Goal: Task Accomplishment & Management: Manage account settings

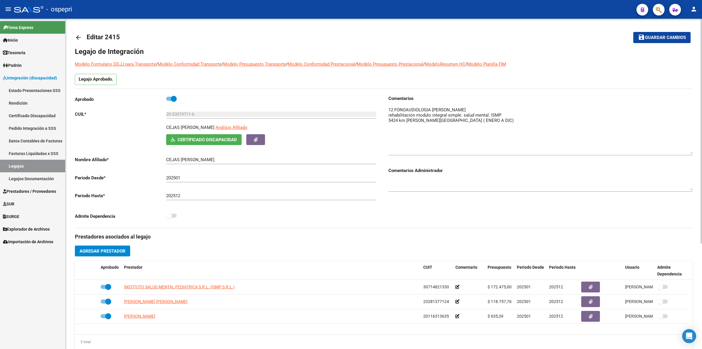
click at [75, 37] on mat-icon "arrow_back" at bounding box center [78, 37] width 7 height 7
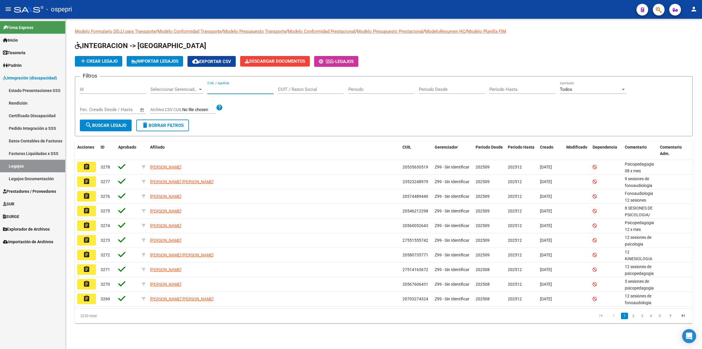
click at [227, 88] on input "CUIL / Apellido" at bounding box center [240, 89] width 66 height 5
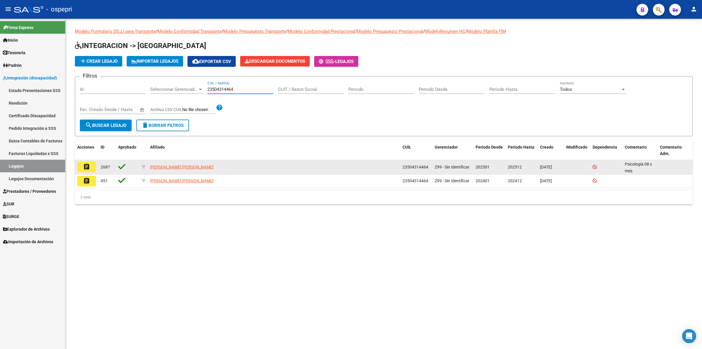
type input "23504314464"
click at [90, 164] on button "assignment" at bounding box center [86, 167] width 19 height 11
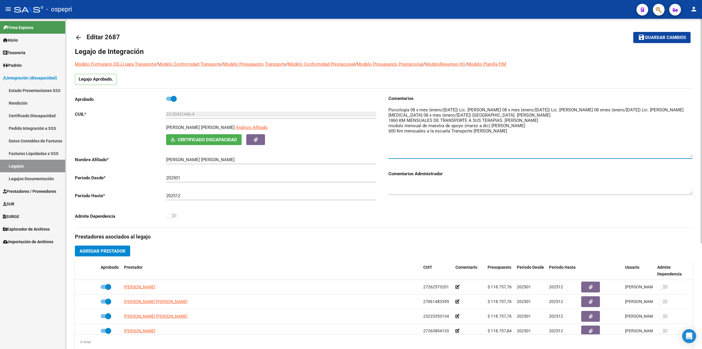
drag, startPoint x: 692, startPoint y: 117, endPoint x: 692, endPoint y: 156, distance: 38.9
click at [692, 156] on textarea at bounding box center [541, 132] width 304 height 51
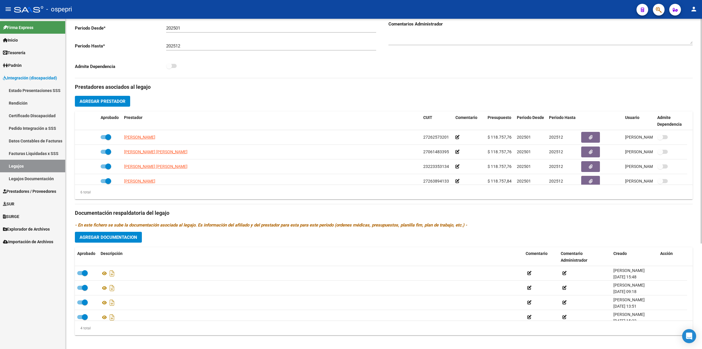
scroll to position [154, 0]
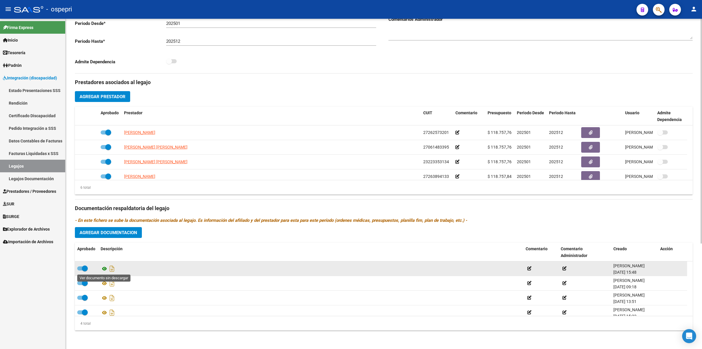
click at [103, 268] on icon at bounding box center [105, 268] width 8 height 7
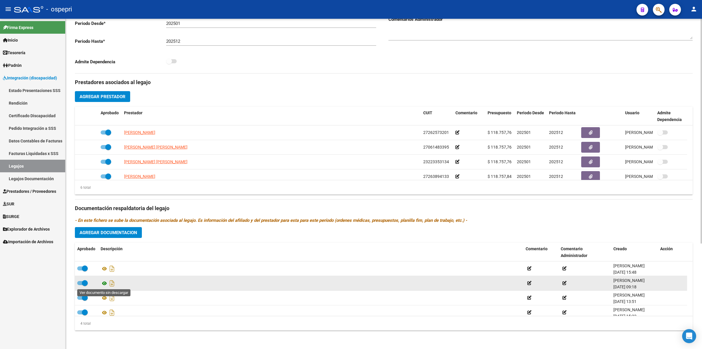
click at [104, 281] on icon at bounding box center [105, 282] width 8 height 7
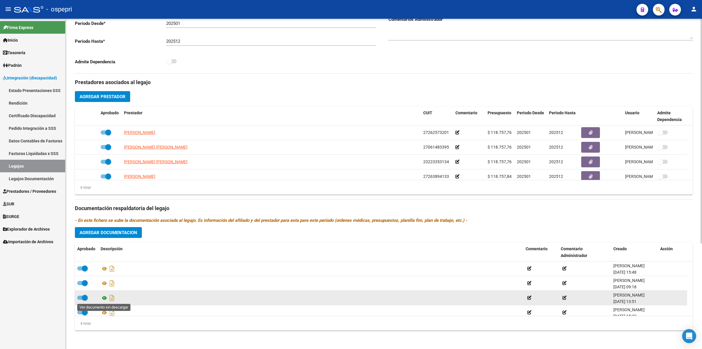
click at [102, 298] on icon at bounding box center [105, 297] width 8 height 7
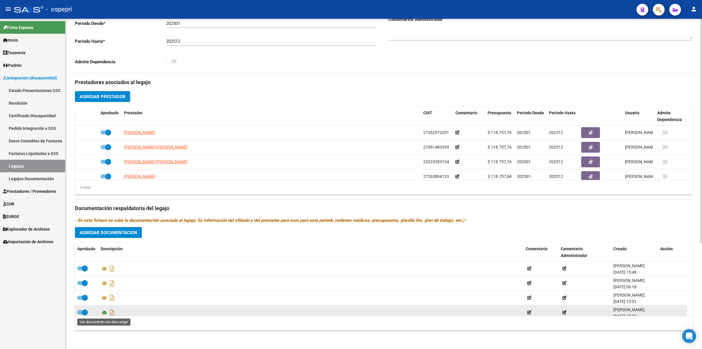
click at [104, 313] on icon at bounding box center [105, 312] width 8 height 7
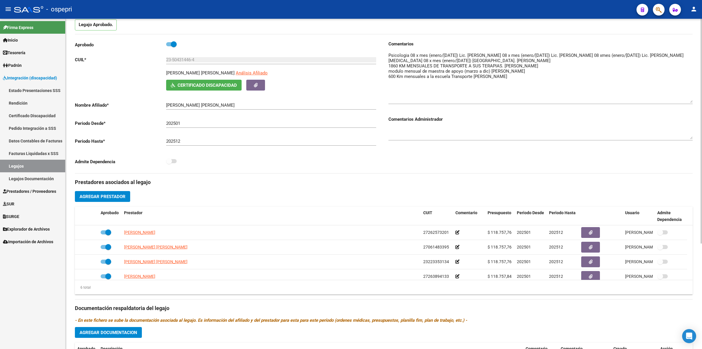
scroll to position [0, 0]
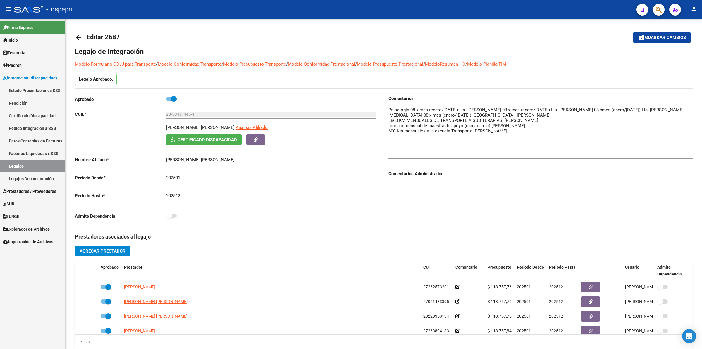
click at [18, 127] on link "Pedido Integración a SSS" at bounding box center [32, 128] width 65 height 13
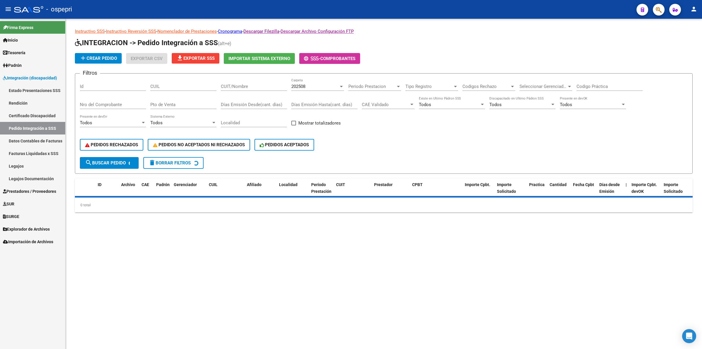
click at [248, 87] on input "CUIT/Nombre" at bounding box center [254, 86] width 66 height 5
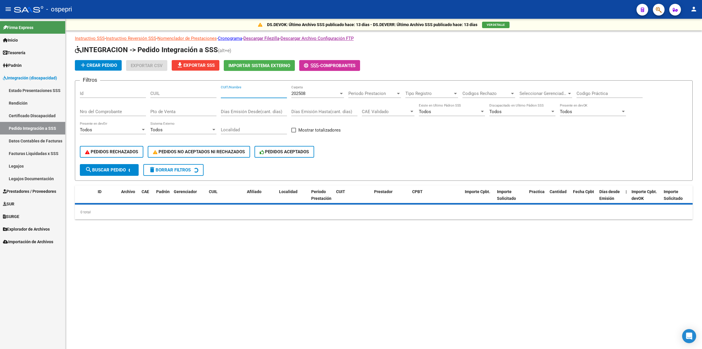
paste input "27163404473"
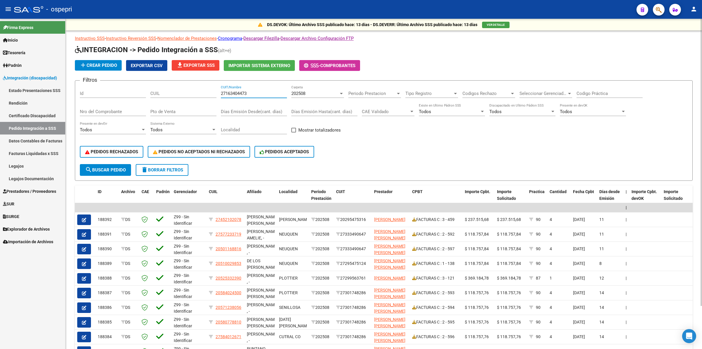
type input "27163404473"
click at [110, 167] on span "search Buscar Pedido" at bounding box center [105, 169] width 41 height 5
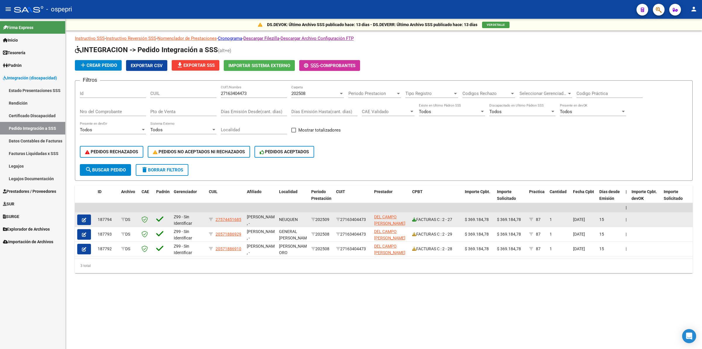
click at [414, 217] on icon at bounding box center [414, 219] width 4 height 4
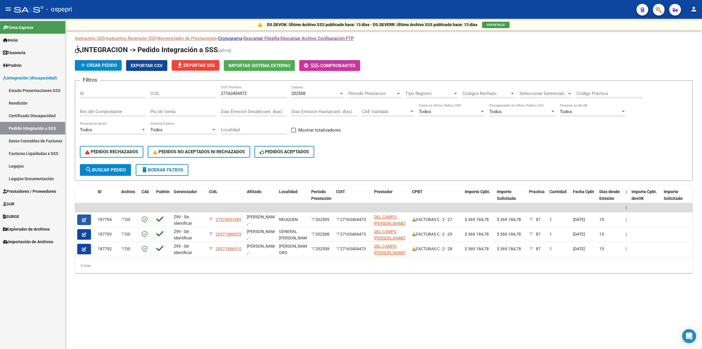
click at [87, 217] on button "button" at bounding box center [84, 219] width 14 height 11
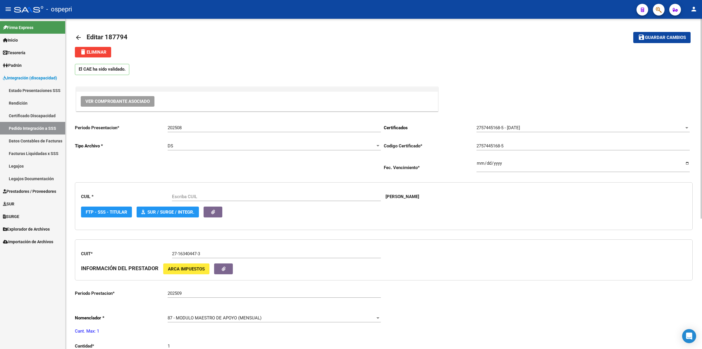
click at [109, 100] on span "Ver Comprobante Asociado" at bounding box center [117, 101] width 64 height 5
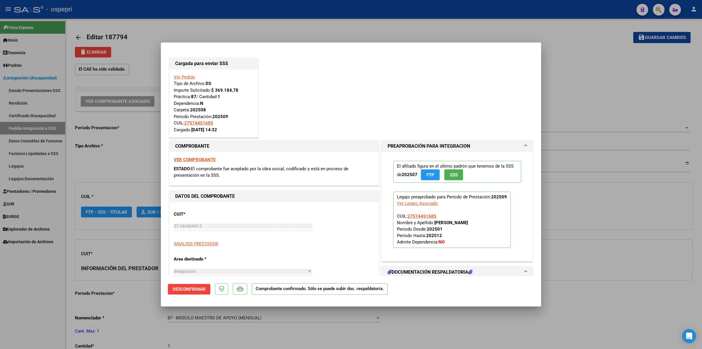
type input "27574451685"
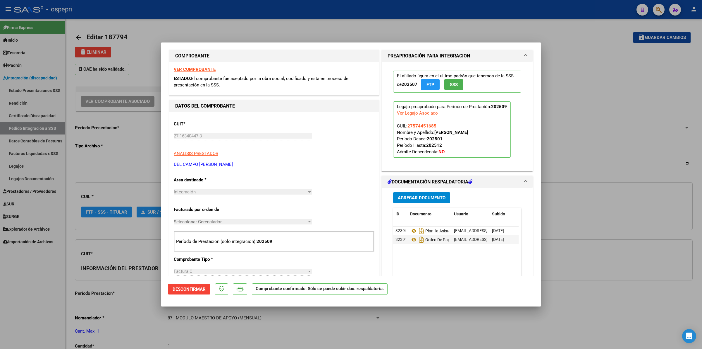
scroll to position [110, 0]
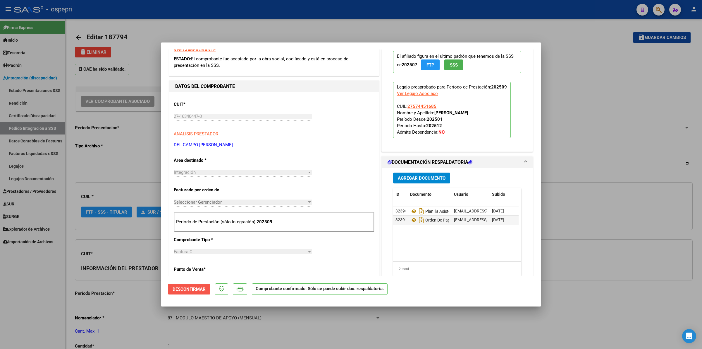
click at [183, 288] on span "Desconfirmar" at bounding box center [189, 288] width 33 height 5
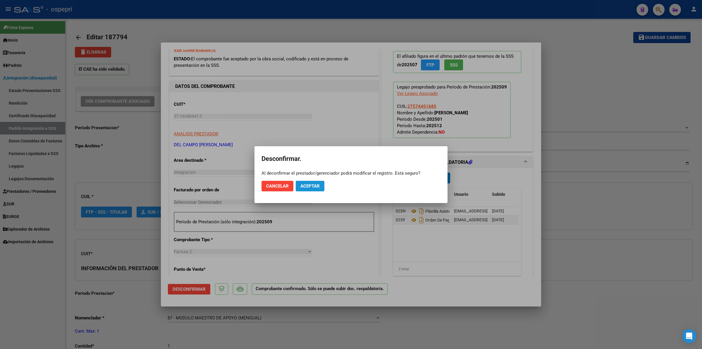
click at [315, 184] on span "Aceptar" at bounding box center [310, 185] width 19 height 5
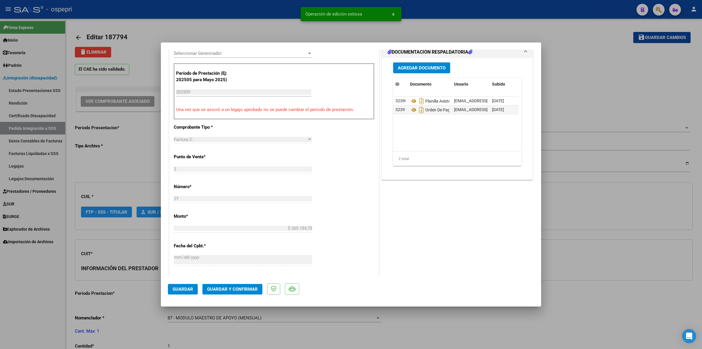
scroll to position [256, 0]
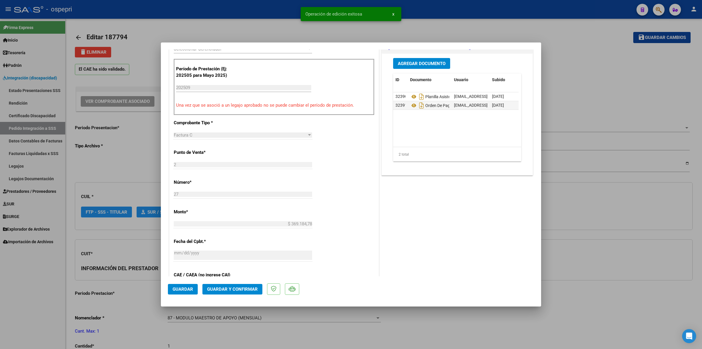
click at [33, 193] on div at bounding box center [351, 174] width 702 height 349
type input "$ 0,00"
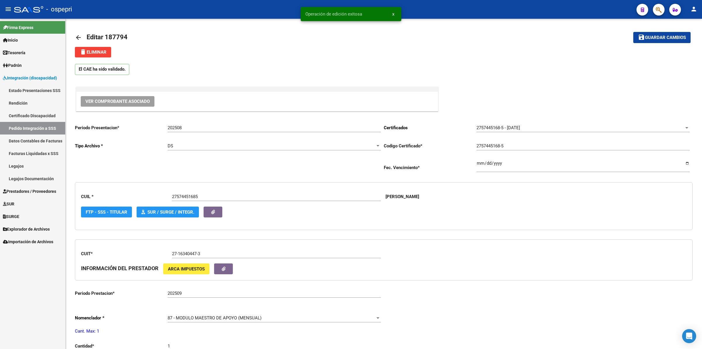
click at [35, 190] on span "Prestadores / Proveedores" at bounding box center [29, 191] width 53 height 6
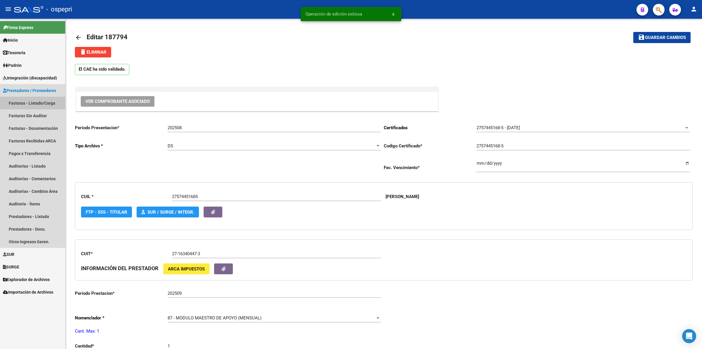
click at [46, 102] on link "Facturas - Listado/Carga" at bounding box center [32, 103] width 65 height 13
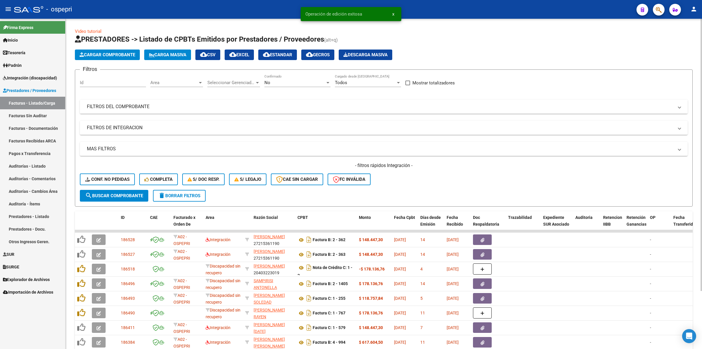
drag, startPoint x: 127, startPoint y: 109, endPoint x: 293, endPoint y: 109, distance: 166.8
click at [128, 109] on mat-expansion-panel-header "FILTROS DEL COMPROBANTE" at bounding box center [384, 106] width 608 height 14
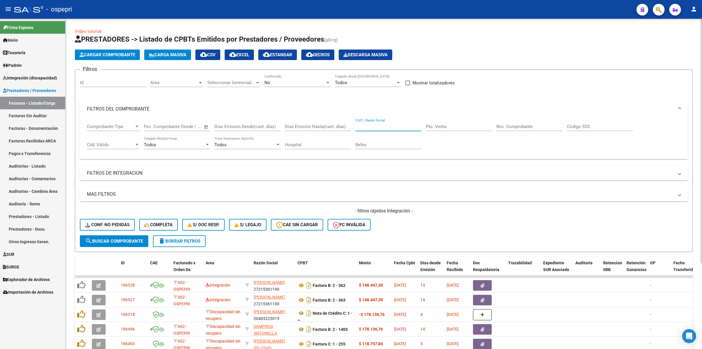
click at [373, 124] on input "CUIT / Razón Social" at bounding box center [389, 126] width 66 height 5
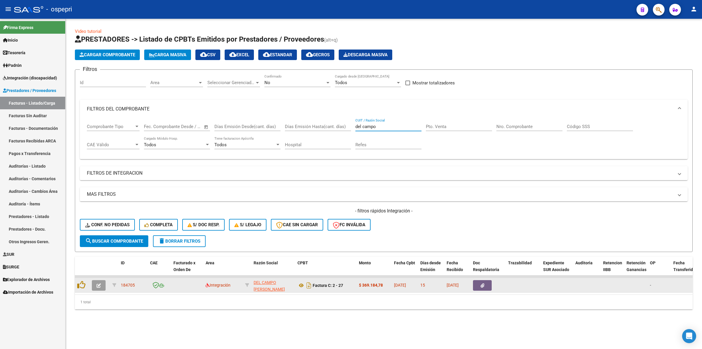
type input "del campo"
click at [103, 282] on button "button" at bounding box center [99, 285] width 14 height 11
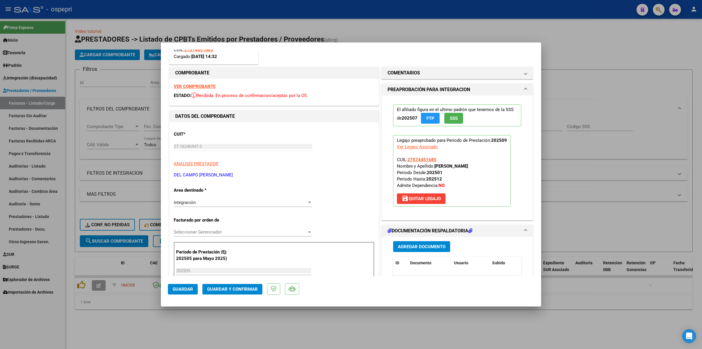
scroll to position [110, 0]
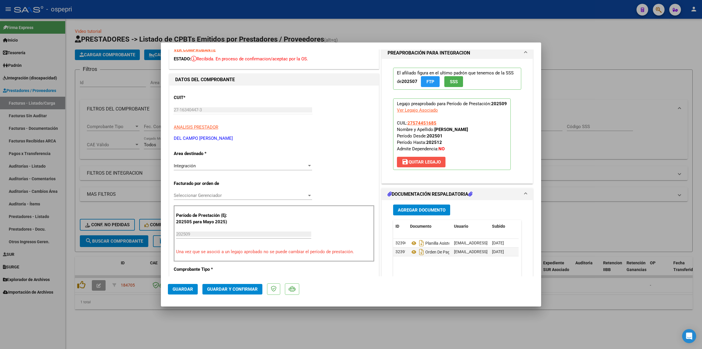
click at [430, 164] on span "save Quitar Legajo" at bounding box center [421, 161] width 39 height 5
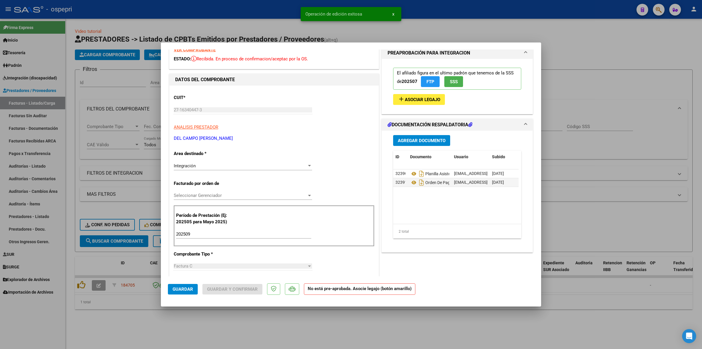
drag, startPoint x: 203, startPoint y: 228, endPoint x: 204, endPoint y: 232, distance: 4.4
click at [203, 229] on div "Período de Prestación (Ej: 202505 para Mayo 2025) 202509 Ingrese el Período de …" at bounding box center [274, 225] width 201 height 41
click at [204, 232] on input "202509" at bounding box center [243, 233] width 135 height 5
type input "202508"
click at [425, 99] on span "Asociar Legajo" at bounding box center [422, 99] width 35 height 5
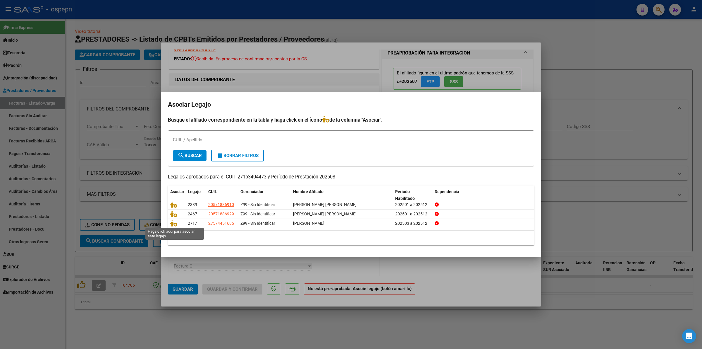
drag, startPoint x: 173, startPoint y: 223, endPoint x: 221, endPoint y: 191, distance: 57.6
click at [173, 222] on icon at bounding box center [173, 223] width 7 height 6
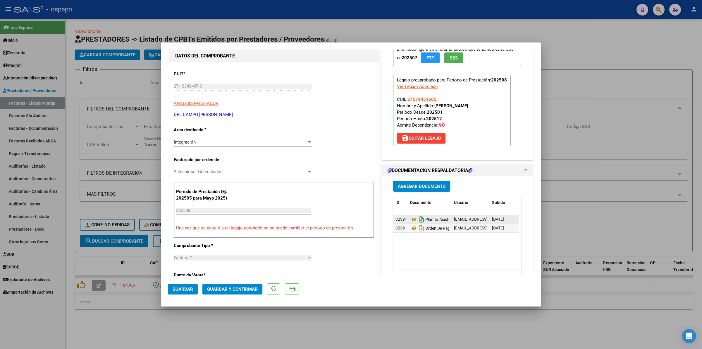
scroll to position [146, 0]
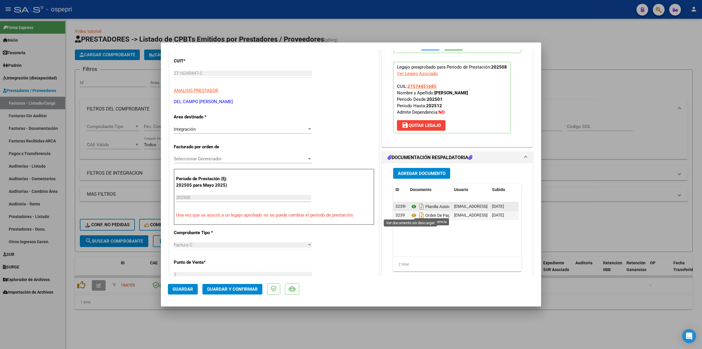
click at [413, 210] on icon at bounding box center [414, 206] width 8 height 7
click at [224, 287] on span "Guardar y Confirmar" at bounding box center [232, 288] width 51 height 5
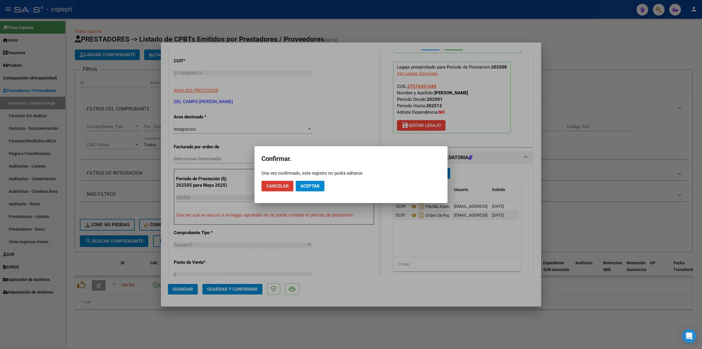
click at [302, 184] on span "Aceptar" at bounding box center [310, 185] width 19 height 5
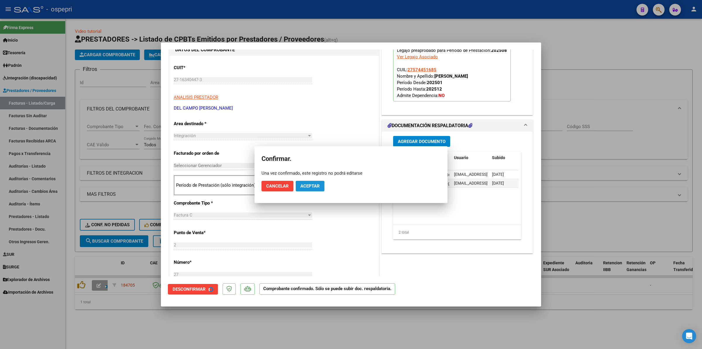
scroll to position [153, 0]
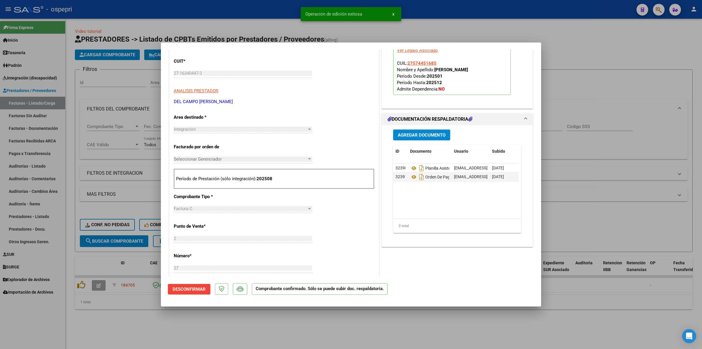
type input "$ 0,00"
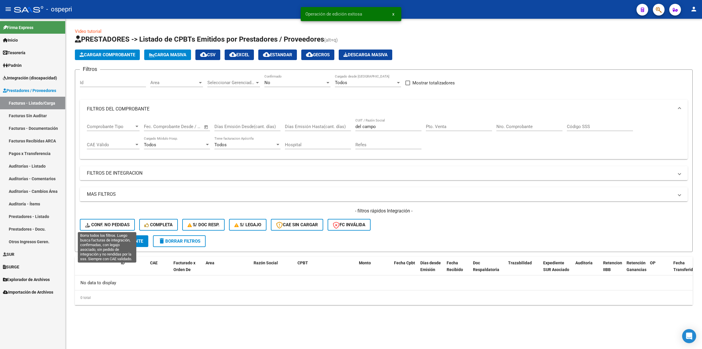
drag, startPoint x: 107, startPoint y: 220, endPoint x: 179, endPoint y: 245, distance: 75.5
click at [108, 220] on button "Conf. no pedidas" at bounding box center [107, 225] width 55 height 12
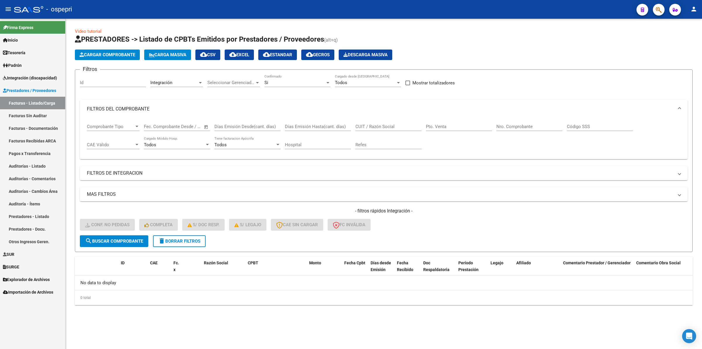
click at [171, 239] on span "delete Borrar Filtros" at bounding box center [179, 240] width 42 height 5
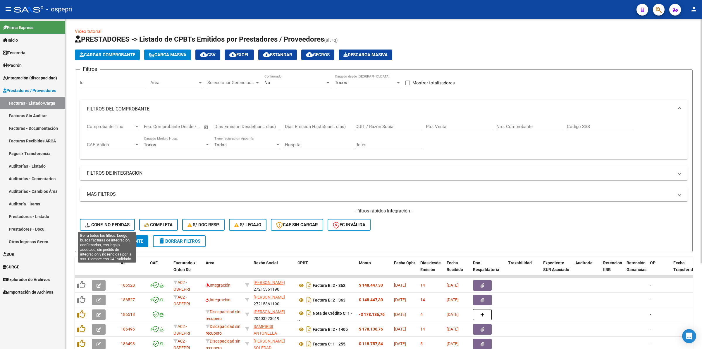
click at [110, 224] on span "Conf. no pedidas" at bounding box center [107, 224] width 44 height 5
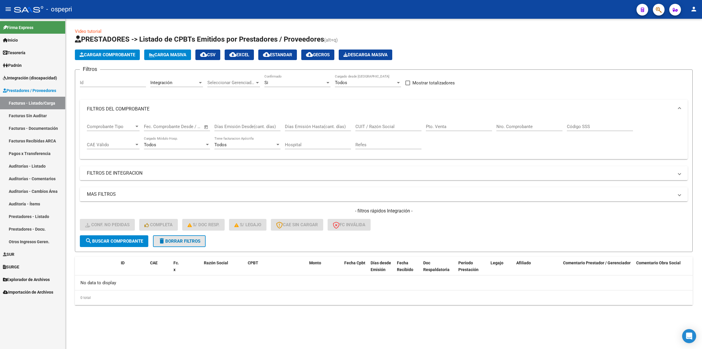
click at [170, 240] on span "delete Borrar Filtros" at bounding box center [179, 240] width 42 height 5
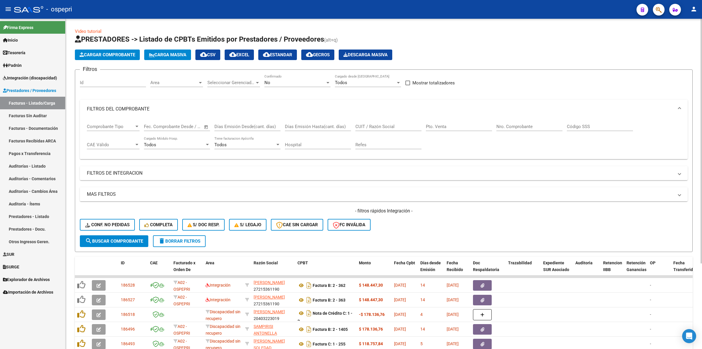
click at [529, 126] on input "Nro. Comprobante" at bounding box center [530, 126] width 66 height 5
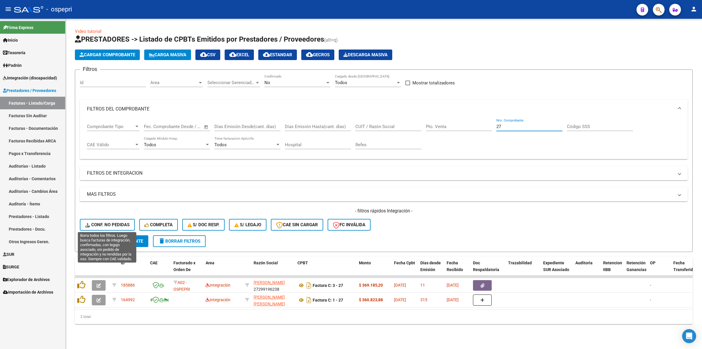
type input "27"
click at [122, 226] on span "Conf. no pedidas" at bounding box center [107, 224] width 44 height 5
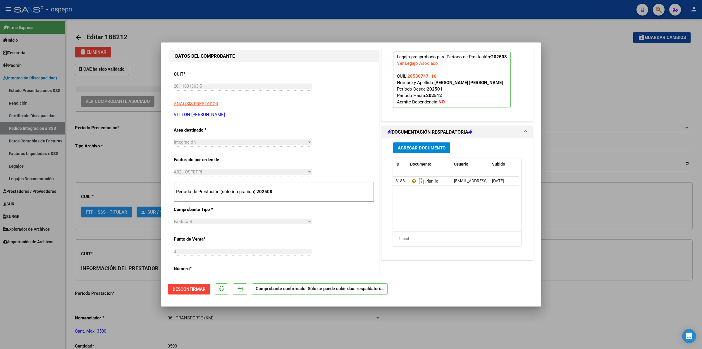
scroll to position [146, 0]
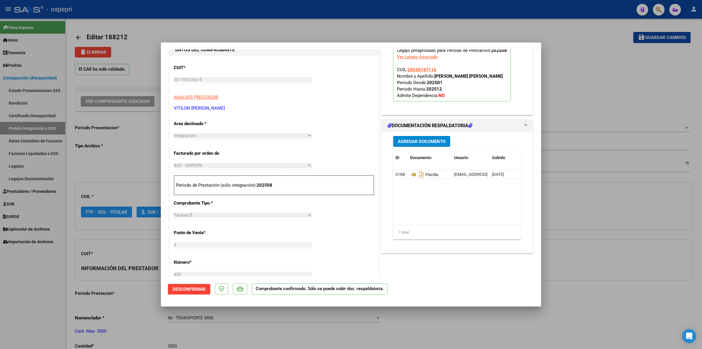
drag, startPoint x: 27, startPoint y: 121, endPoint x: 30, endPoint y: 125, distance: 5.2
click at [27, 121] on div at bounding box center [351, 174] width 702 height 349
type input "$ 0,00"
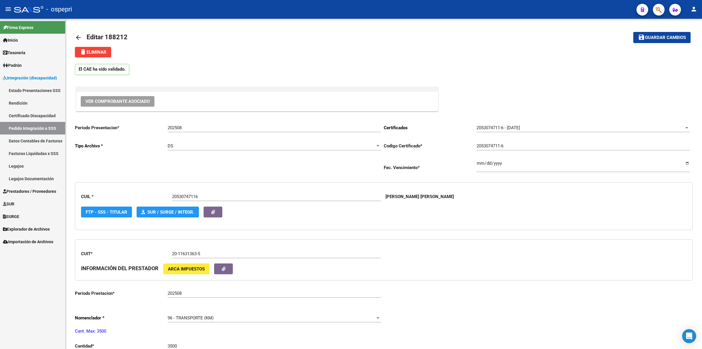
click at [30, 125] on link "Pedido Integración a SSS" at bounding box center [32, 128] width 65 height 13
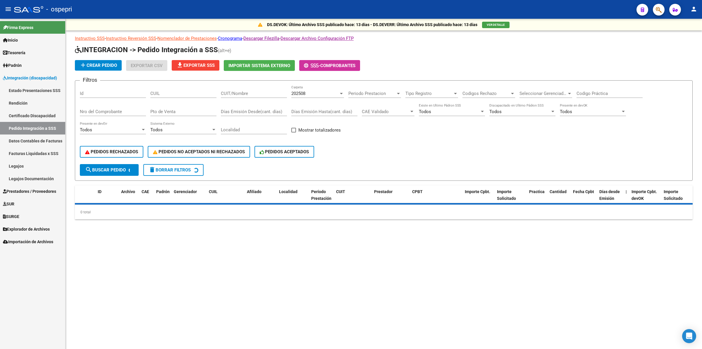
drag, startPoint x: 262, startPoint y: 88, endPoint x: 263, endPoint y: 92, distance: 4.3
click at [262, 90] on div "CUIT/Nombre" at bounding box center [254, 91] width 66 height 13
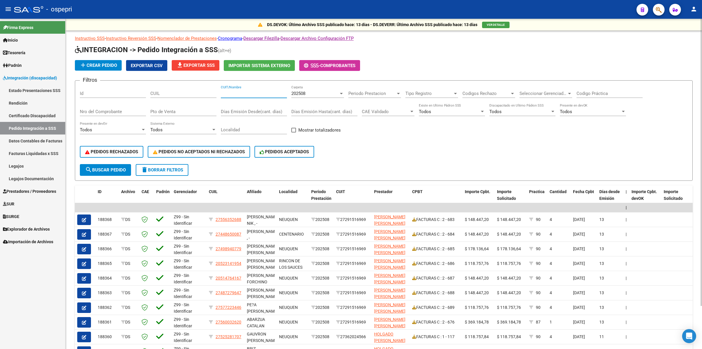
click at [264, 92] on input "CUIT/Nombre" at bounding box center [254, 93] width 66 height 5
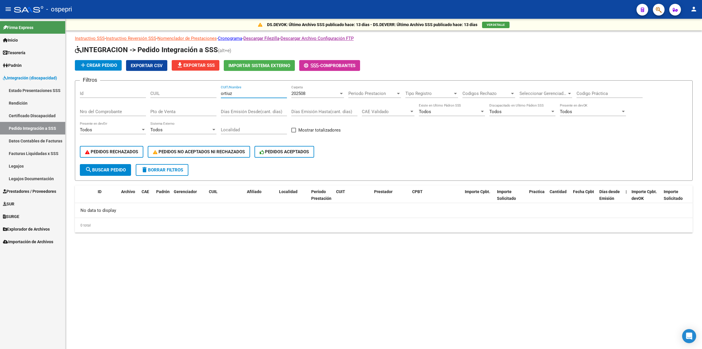
click at [230, 92] on input "ortiuz" at bounding box center [254, 93] width 66 height 5
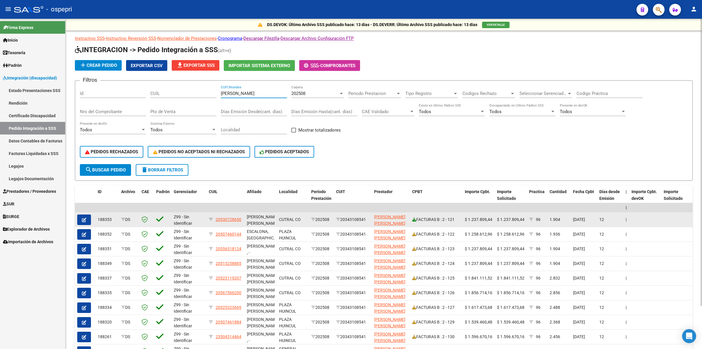
type input "ortiz"
click at [414, 217] on icon at bounding box center [414, 219] width 4 height 4
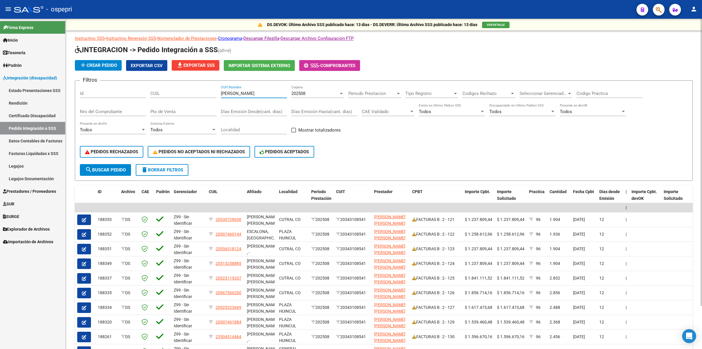
drag, startPoint x: 239, startPoint y: 94, endPoint x: 203, endPoint y: 86, distance: 37.5
click at [203, 86] on div "Filtros Id CUIL ortiz CUIT/Nombre 202508 Carpeta Periodo Prestacion Periodo Pre…" at bounding box center [384, 124] width 608 height 79
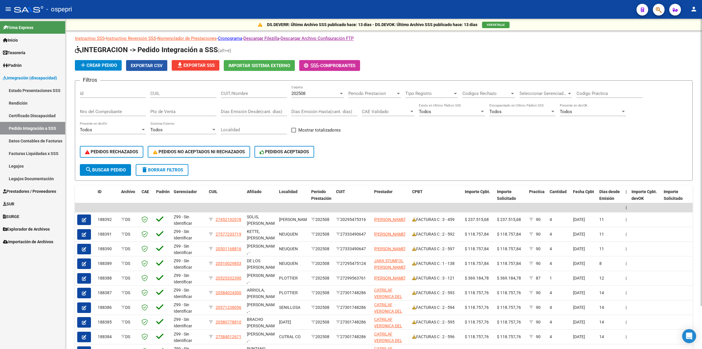
click at [140, 63] on span "Exportar CSV" at bounding box center [147, 65] width 32 height 5
click at [154, 65] on span "Exportar CSV" at bounding box center [147, 65] width 32 height 5
click at [256, 67] on span "Importar Sistema Externo" at bounding box center [260, 65] width 62 height 5
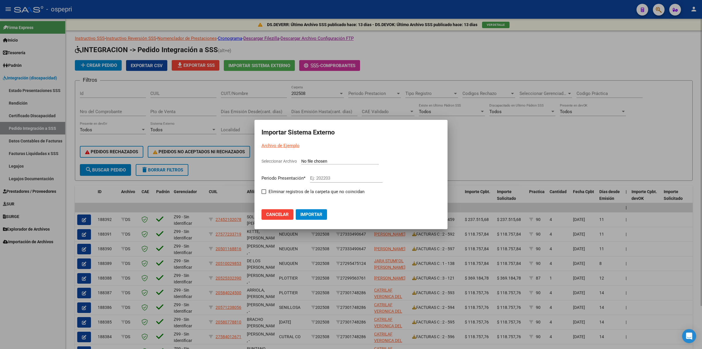
drag, startPoint x: 516, startPoint y: 56, endPoint x: 511, endPoint y: 56, distance: 4.7
click at [515, 56] on div at bounding box center [351, 174] width 702 height 349
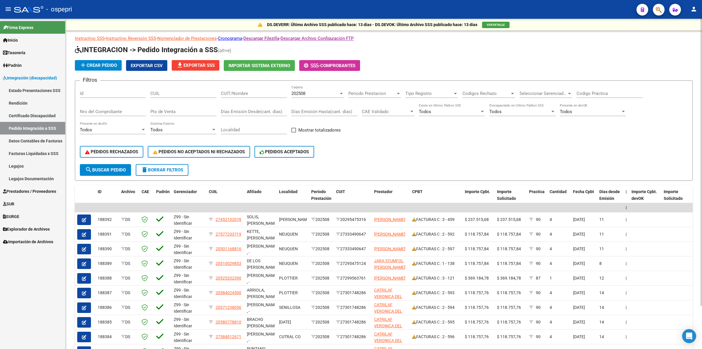
click at [185, 61] on button "file_download Exportar SSS" at bounding box center [196, 65] width 48 height 11
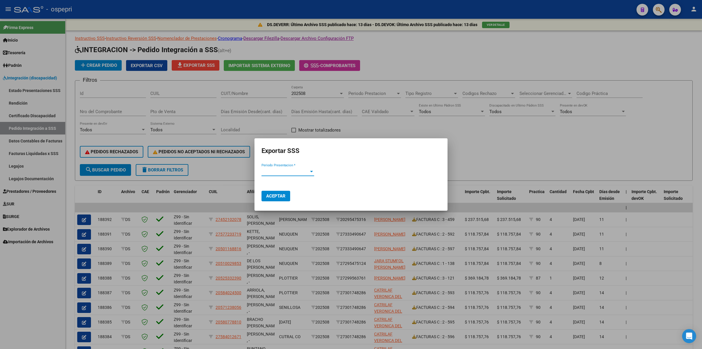
click at [270, 172] on span "Periodo Presentacion *" at bounding box center [285, 171] width 47 height 5
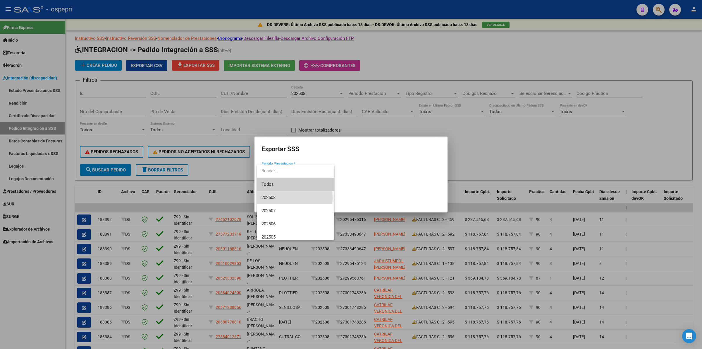
click at [277, 197] on span "202508" at bounding box center [296, 197] width 68 height 13
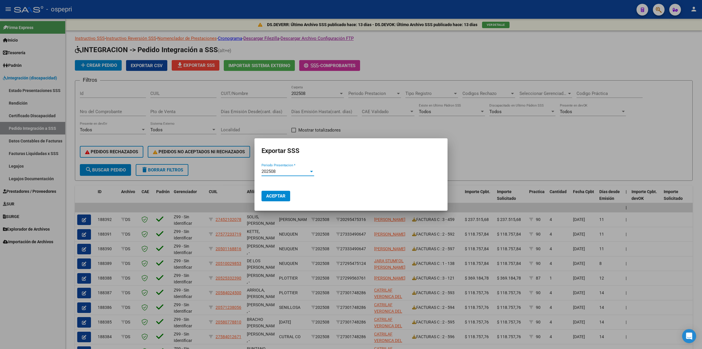
click at [280, 198] on span "Aceptar" at bounding box center [275, 195] width 19 height 5
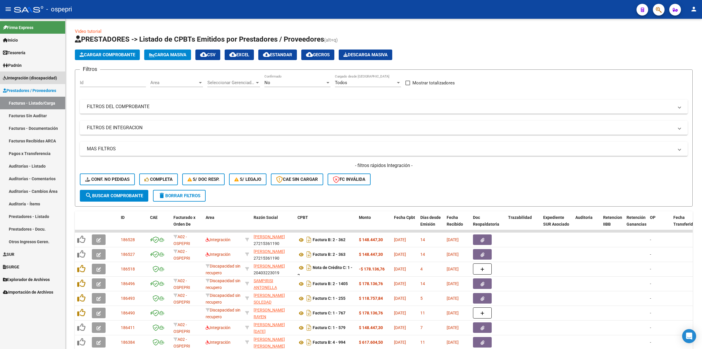
click at [28, 76] on span "Integración (discapacidad)" at bounding box center [30, 78] width 54 height 6
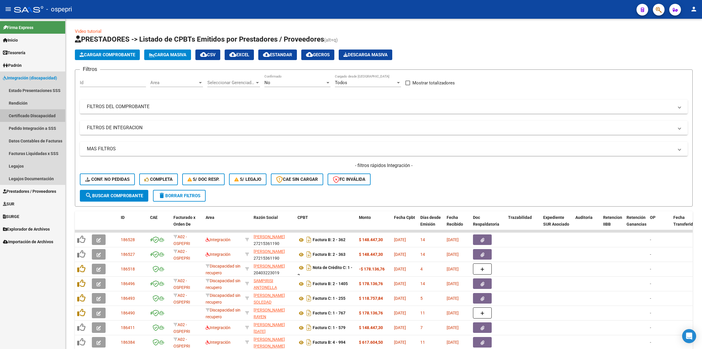
click at [39, 121] on link "Certificado Discapacidad" at bounding box center [32, 115] width 65 height 13
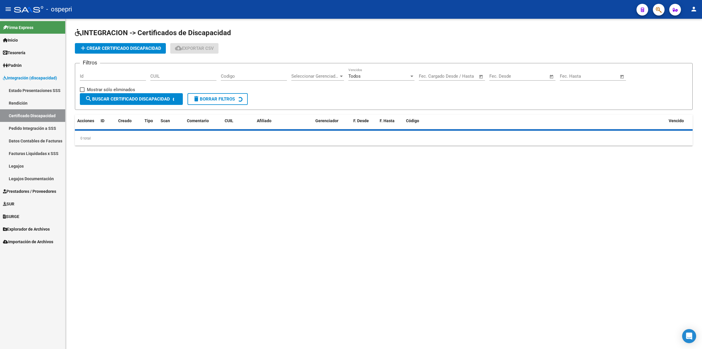
click at [42, 131] on link "Pedido Integración a SSS" at bounding box center [32, 128] width 65 height 13
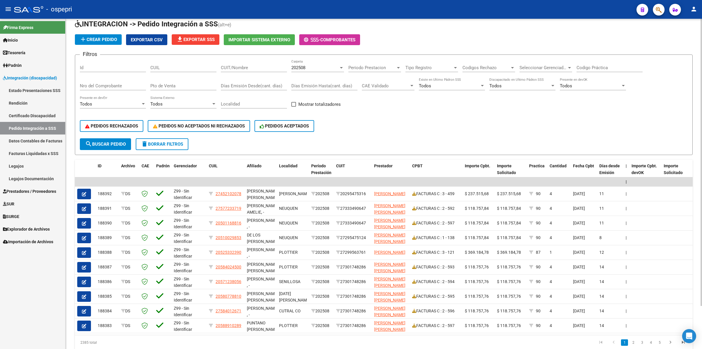
scroll to position [37, 0]
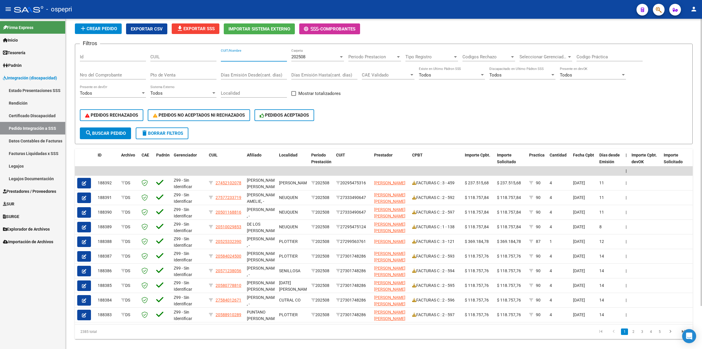
click at [243, 58] on input "CUIT/Nombre" at bounding box center [254, 56] width 66 height 5
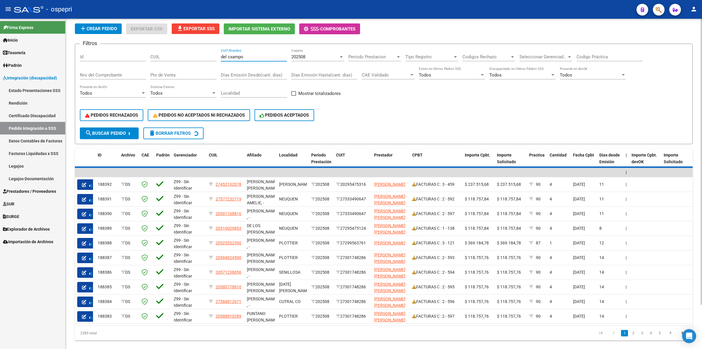
scroll to position [0, 0]
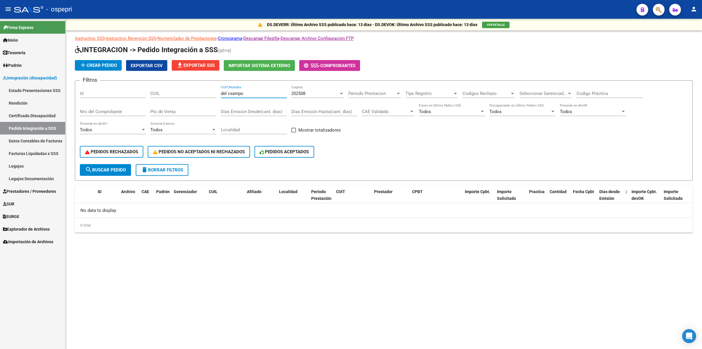
click at [232, 91] on input "del cxampo" at bounding box center [254, 93] width 66 height 5
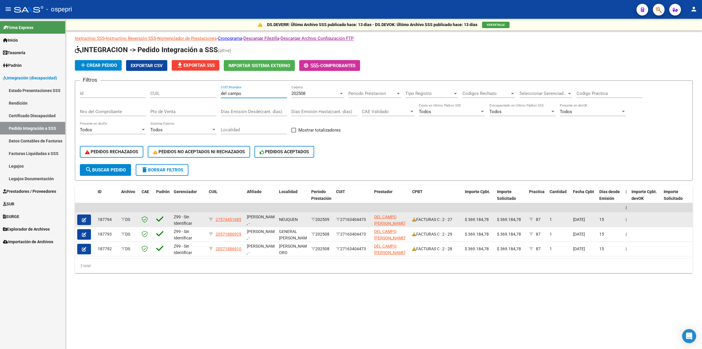
type input "del campo"
click at [82, 217] on icon "button" at bounding box center [84, 219] width 4 height 4
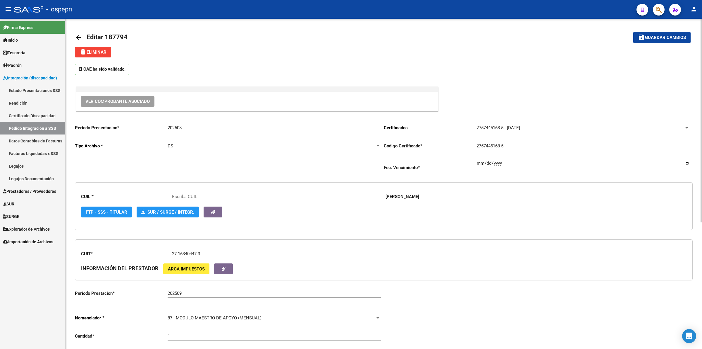
click at [100, 50] on span "delete Eliminar" at bounding box center [93, 51] width 27 height 5
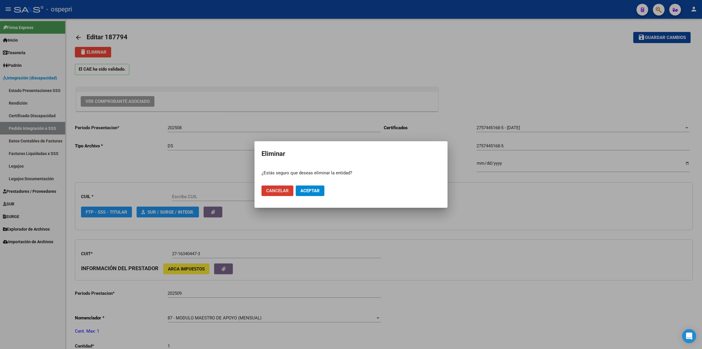
click at [318, 193] on button "Aceptar" at bounding box center [310, 190] width 29 height 11
type input "27574451685"
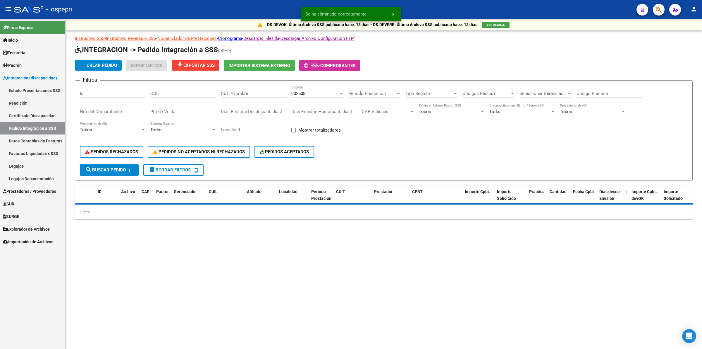
click at [42, 190] on span "Prestadores / Proveedores" at bounding box center [29, 191] width 53 height 6
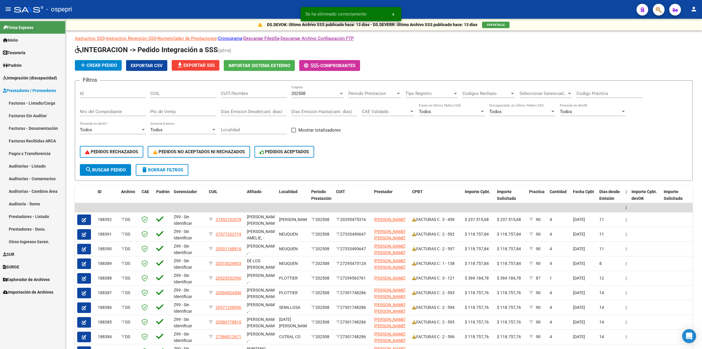
click at [27, 99] on link "Facturas - Listado/Carga" at bounding box center [32, 103] width 65 height 13
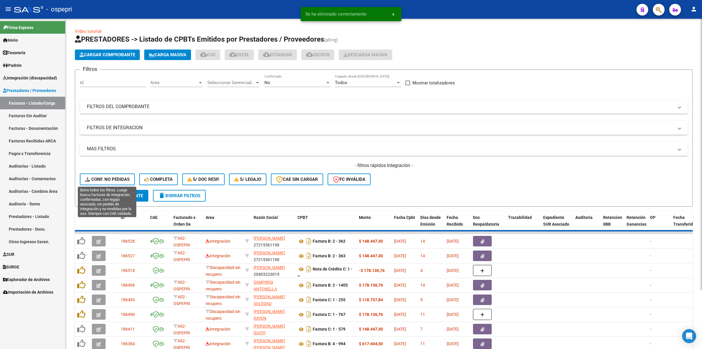
click at [110, 179] on span "Conf. no pedidas" at bounding box center [107, 178] width 44 height 5
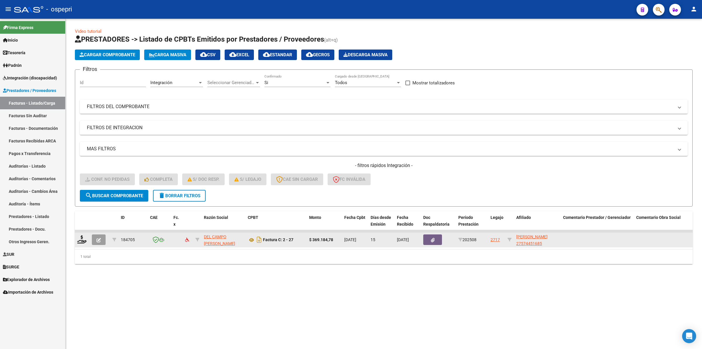
click at [97, 238] on icon "button" at bounding box center [99, 240] width 4 height 4
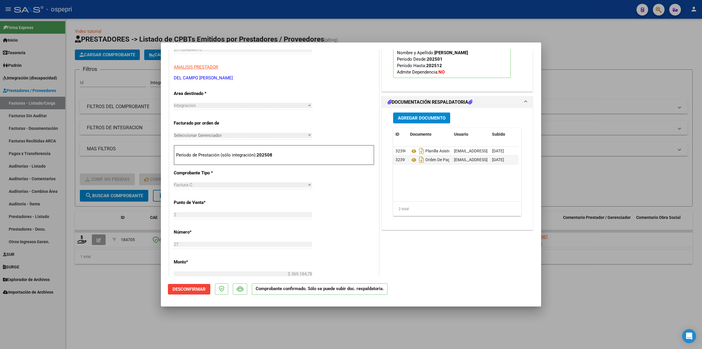
scroll to position [110, 0]
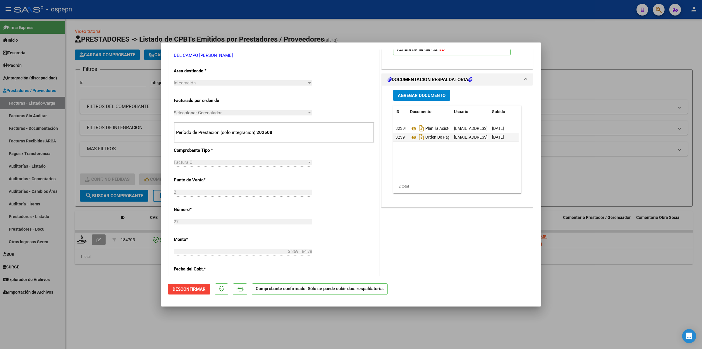
click at [193, 287] on span "Desconfirmar" at bounding box center [189, 288] width 33 height 5
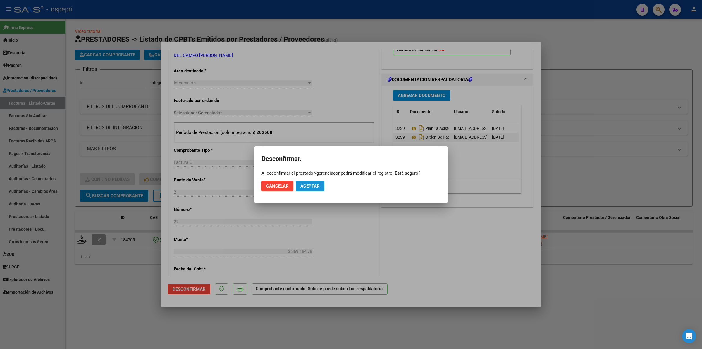
drag, startPoint x: 314, startPoint y: 185, endPoint x: 261, endPoint y: 181, distance: 52.8
click at [313, 185] on span "Aceptar" at bounding box center [310, 185] width 19 height 5
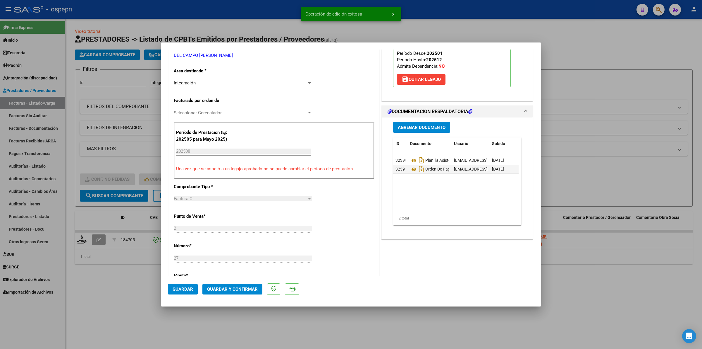
type input "$ 0,00"
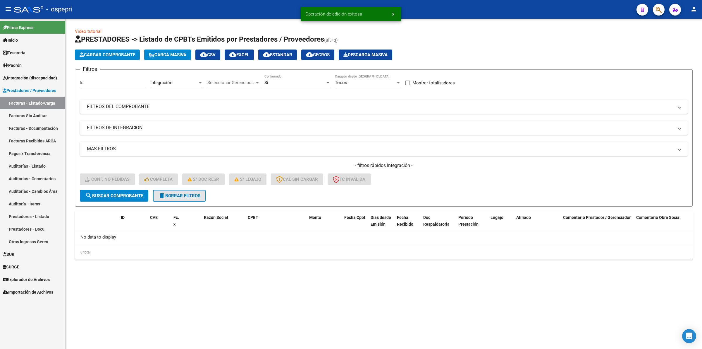
click at [196, 195] on span "delete Borrar Filtros" at bounding box center [179, 195] width 42 height 5
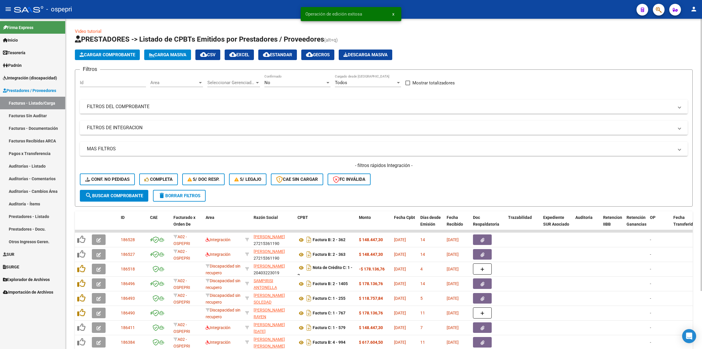
drag, startPoint x: 133, startPoint y: 102, endPoint x: 375, endPoint y: 111, distance: 242.2
click at [137, 102] on mat-expansion-panel-header "FILTROS DEL COMPROBANTE" at bounding box center [384, 106] width 608 height 14
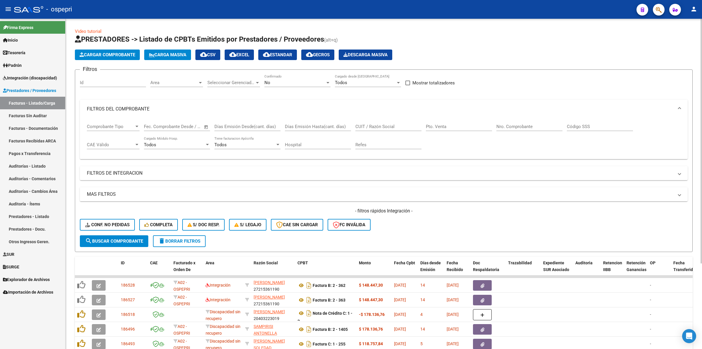
click at [394, 124] on input "CUIT / Razón Social" at bounding box center [389, 126] width 66 height 5
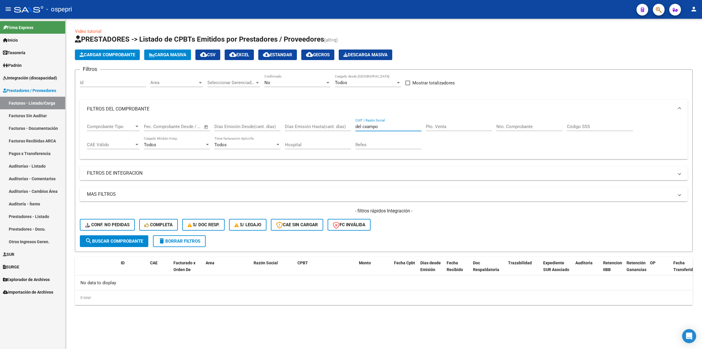
drag, startPoint x: 367, startPoint y: 123, endPoint x: 369, endPoint y: 126, distance: 3.8
click at [367, 124] on input "del cxampo" at bounding box center [389, 126] width 66 height 5
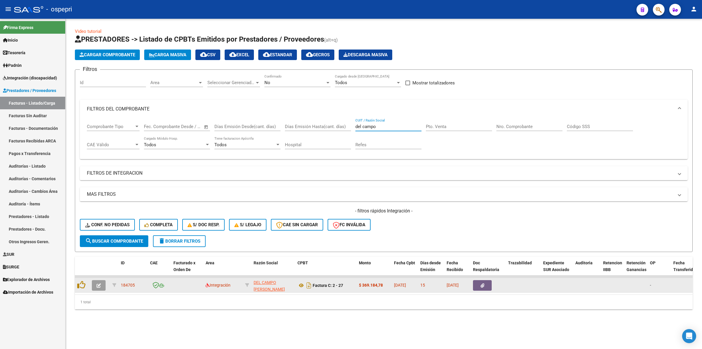
type input "del campo"
click at [102, 280] on button "button" at bounding box center [99, 285] width 14 height 11
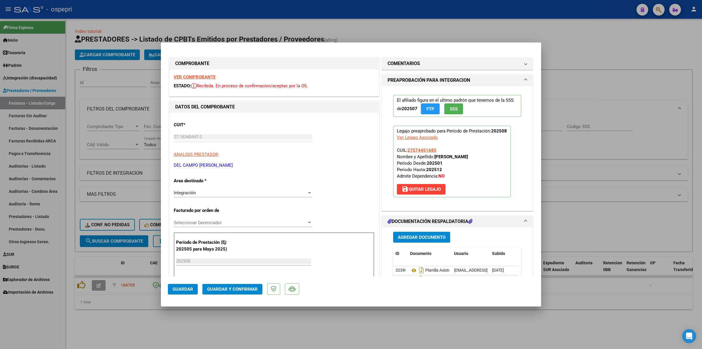
click at [432, 192] on span "save Quitar Legajo" at bounding box center [421, 188] width 39 height 5
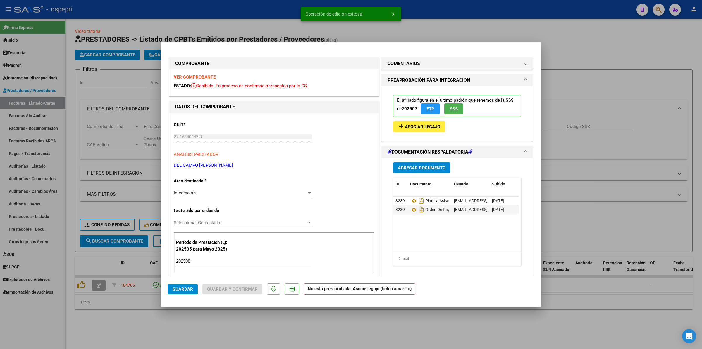
click at [234, 260] on input "202508" at bounding box center [243, 260] width 135 height 5
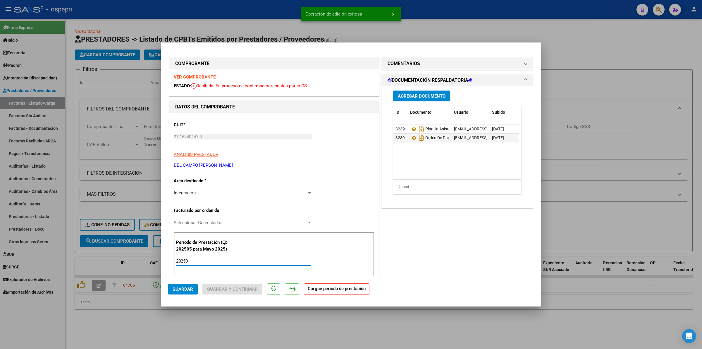
type input "202508"
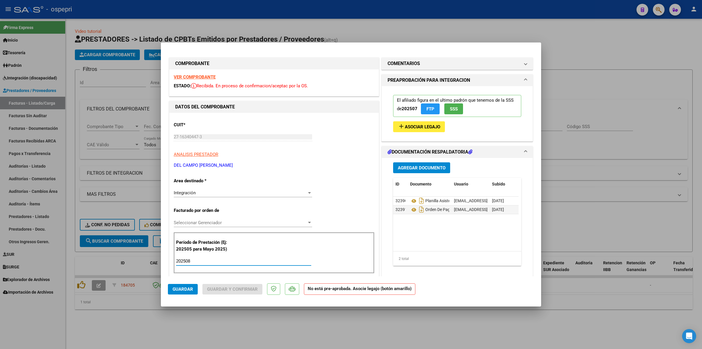
click at [422, 128] on span "Asociar Legajo" at bounding box center [422, 126] width 35 height 5
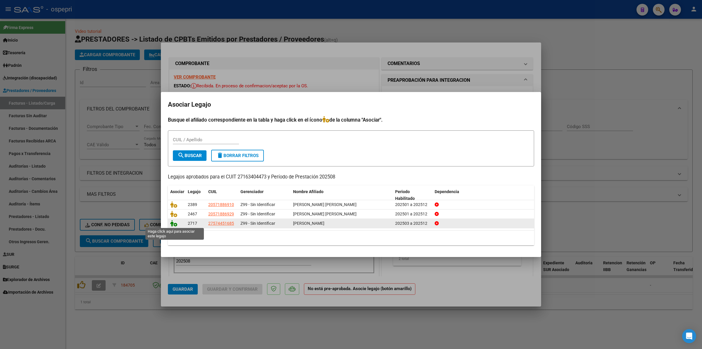
click at [173, 224] on icon at bounding box center [173, 223] width 7 height 6
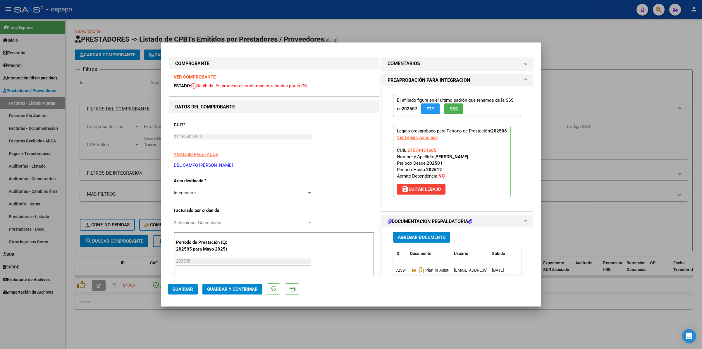
click at [246, 285] on button "Guardar y Confirmar" at bounding box center [232, 289] width 60 height 11
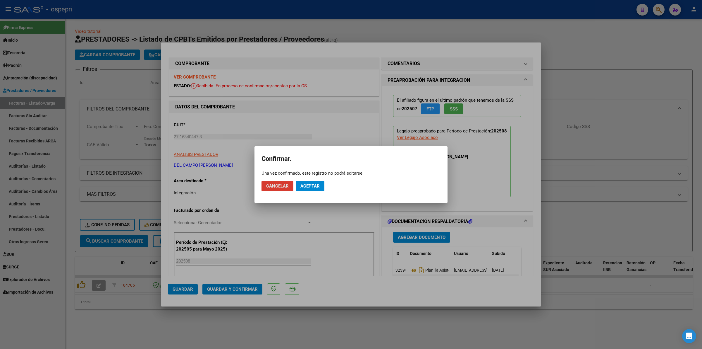
click at [320, 184] on button "Aceptar" at bounding box center [310, 186] width 29 height 11
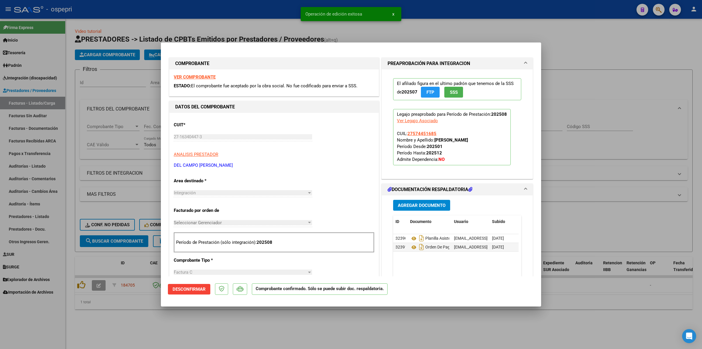
type input "$ 0,00"
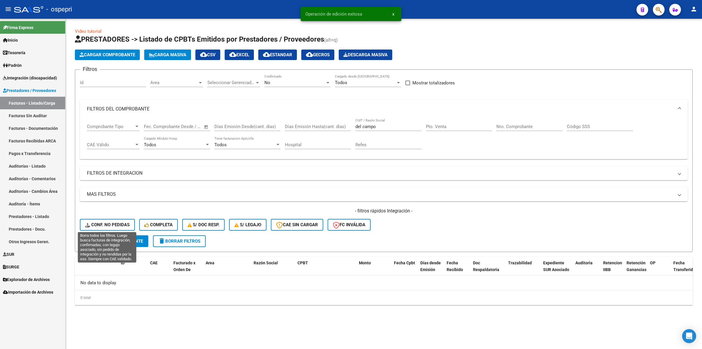
click at [103, 222] on span "Conf. no pedidas" at bounding box center [107, 224] width 44 height 5
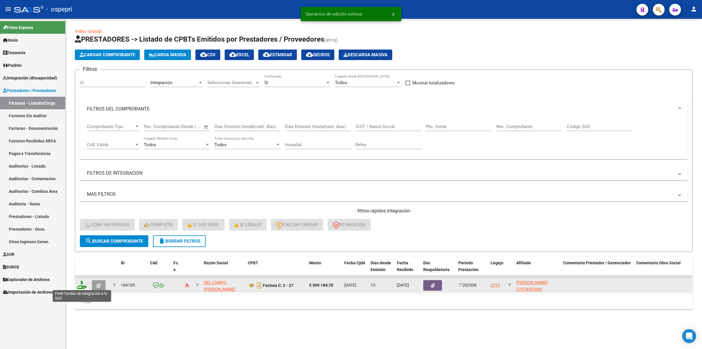
click at [85, 282] on icon at bounding box center [81, 284] width 9 height 8
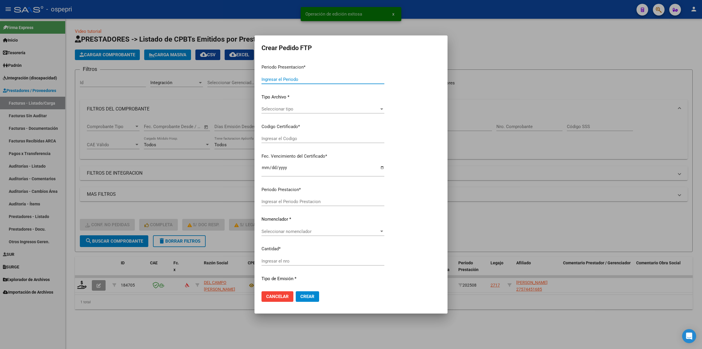
type input "202508"
type input "$ 369.184,78"
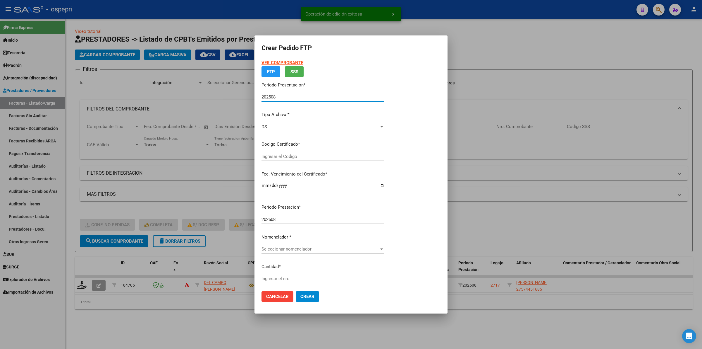
type input "2757445168-5"
type input "2028-08-05"
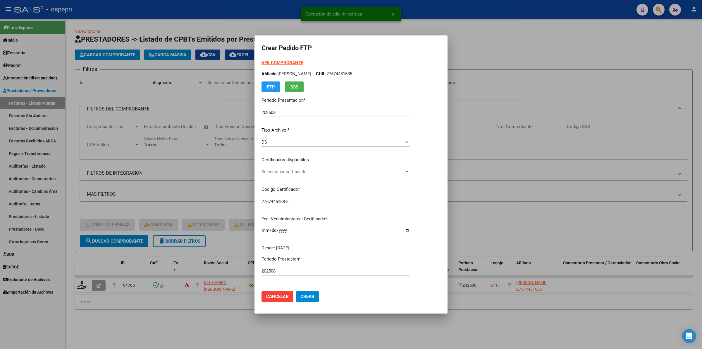
click at [293, 171] on span "Seleccionar certificado" at bounding box center [333, 171] width 143 height 5
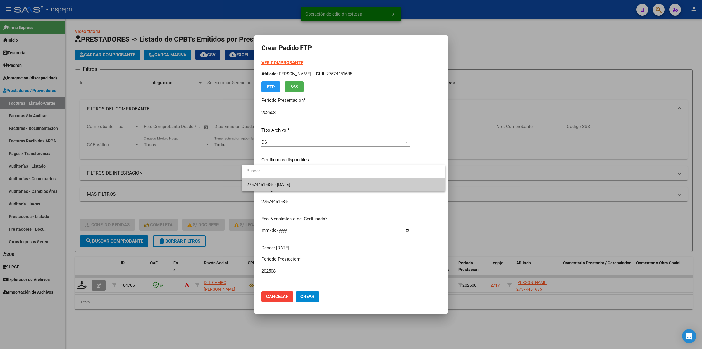
click at [294, 179] on span "2757445168-5 - 2028-08-05" at bounding box center [344, 184] width 194 height 13
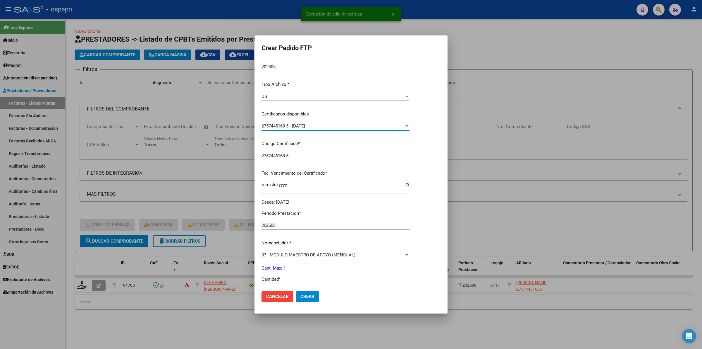
scroll to position [110, 0]
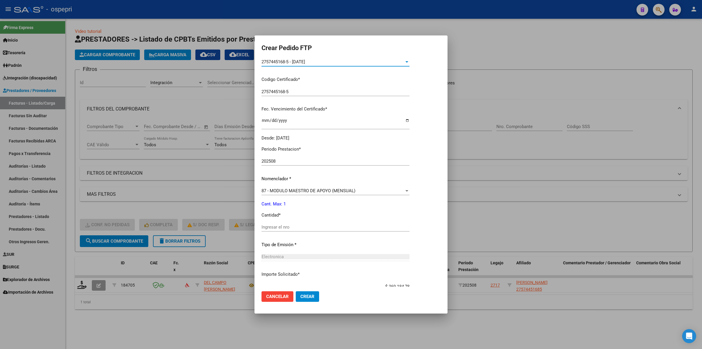
click at [290, 225] on input "Ingresar el nro" at bounding box center [336, 226] width 148 height 5
type input "1"
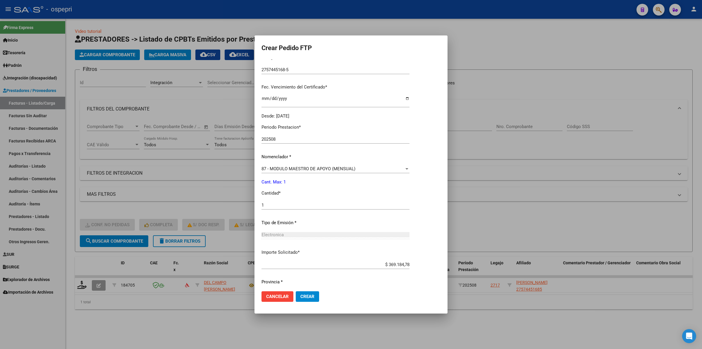
scroll to position [149, 0]
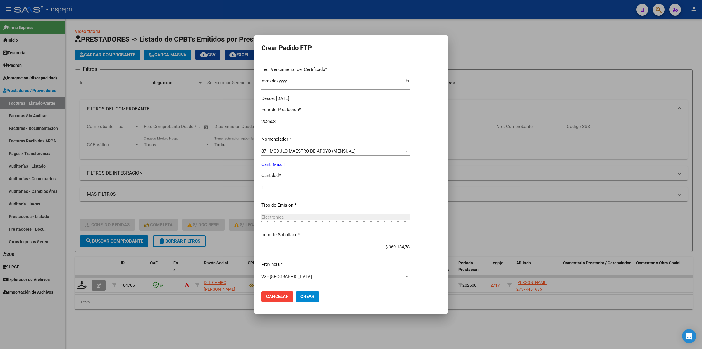
drag, startPoint x: 299, startPoint y: 295, endPoint x: 296, endPoint y: 287, distance: 8.2
click at [301, 295] on span "Crear" at bounding box center [308, 295] width 14 height 5
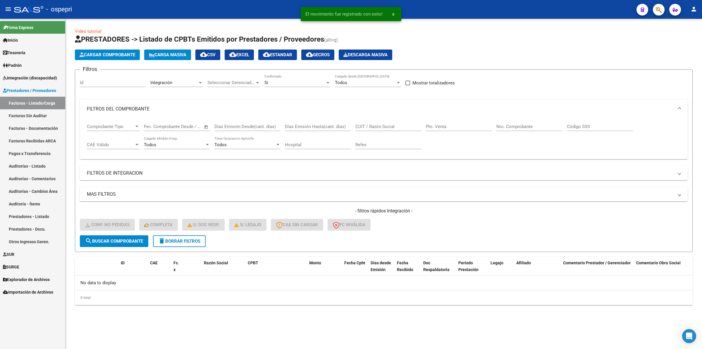
click at [41, 76] on span "Integración (discapacidad)" at bounding box center [30, 78] width 54 height 6
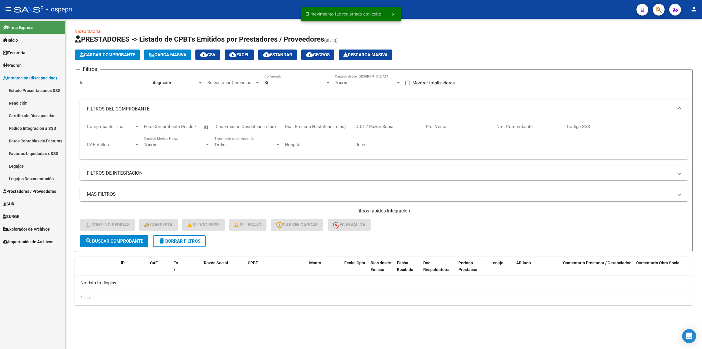
drag, startPoint x: 39, startPoint y: 129, endPoint x: 56, endPoint y: 125, distance: 17.2
click at [39, 128] on link "Pedido Integración a SSS" at bounding box center [32, 128] width 65 height 13
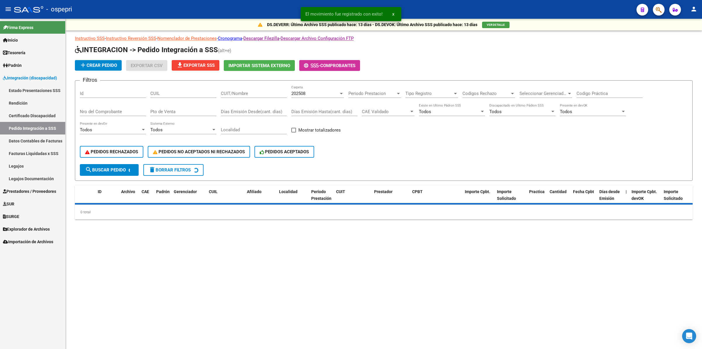
click at [201, 53] on h1 "INTEGRACION -> Pedido Integración a SSS (alt+e)" at bounding box center [384, 50] width 618 height 10
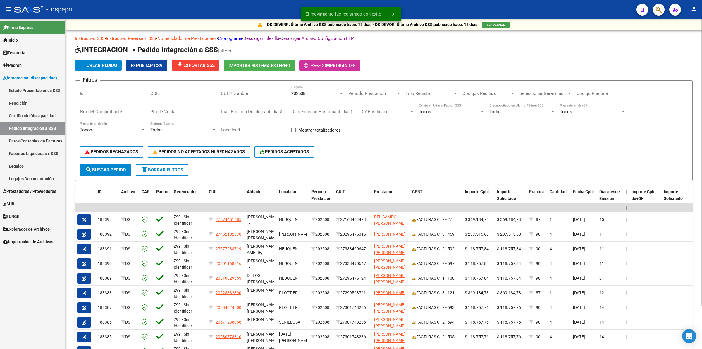
click at [214, 61] on button "file_download Exportar SSS" at bounding box center [196, 65] width 48 height 11
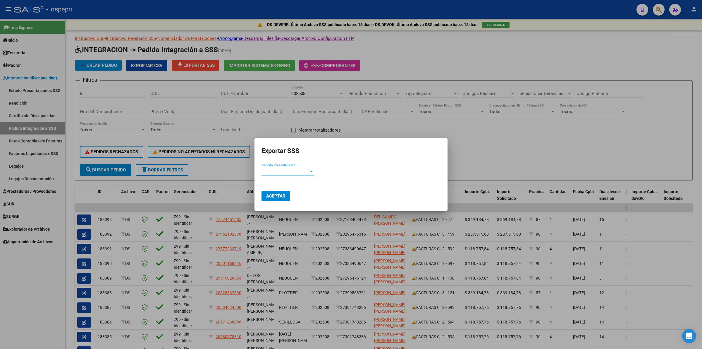
click at [272, 172] on span "Periodo Presentacion *" at bounding box center [285, 171] width 47 height 5
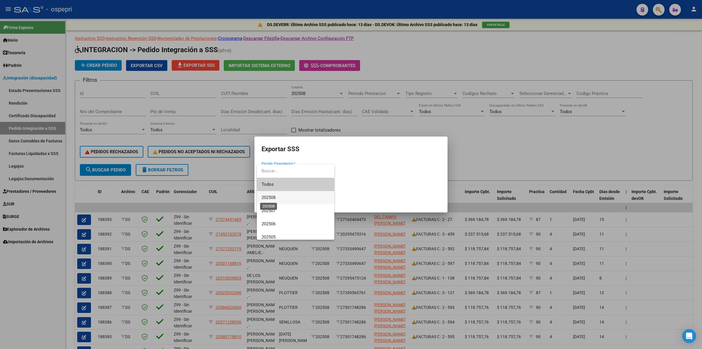
click at [276, 198] on span "202508" at bounding box center [269, 197] width 14 height 5
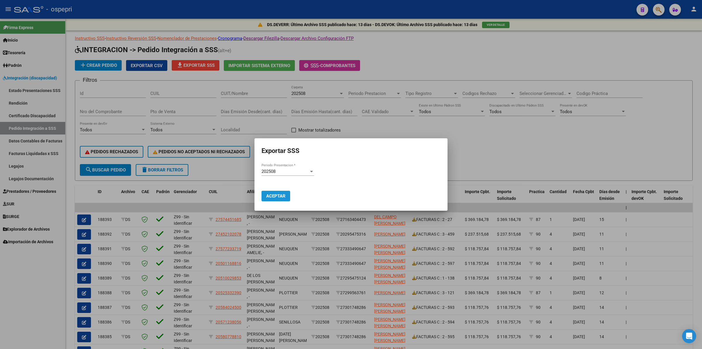
drag, startPoint x: 276, startPoint y: 198, endPoint x: 292, endPoint y: 189, distance: 19.0
click at [276, 198] on button "Aceptar" at bounding box center [276, 195] width 29 height 11
